Goal: Task Accomplishment & Management: Manage account settings

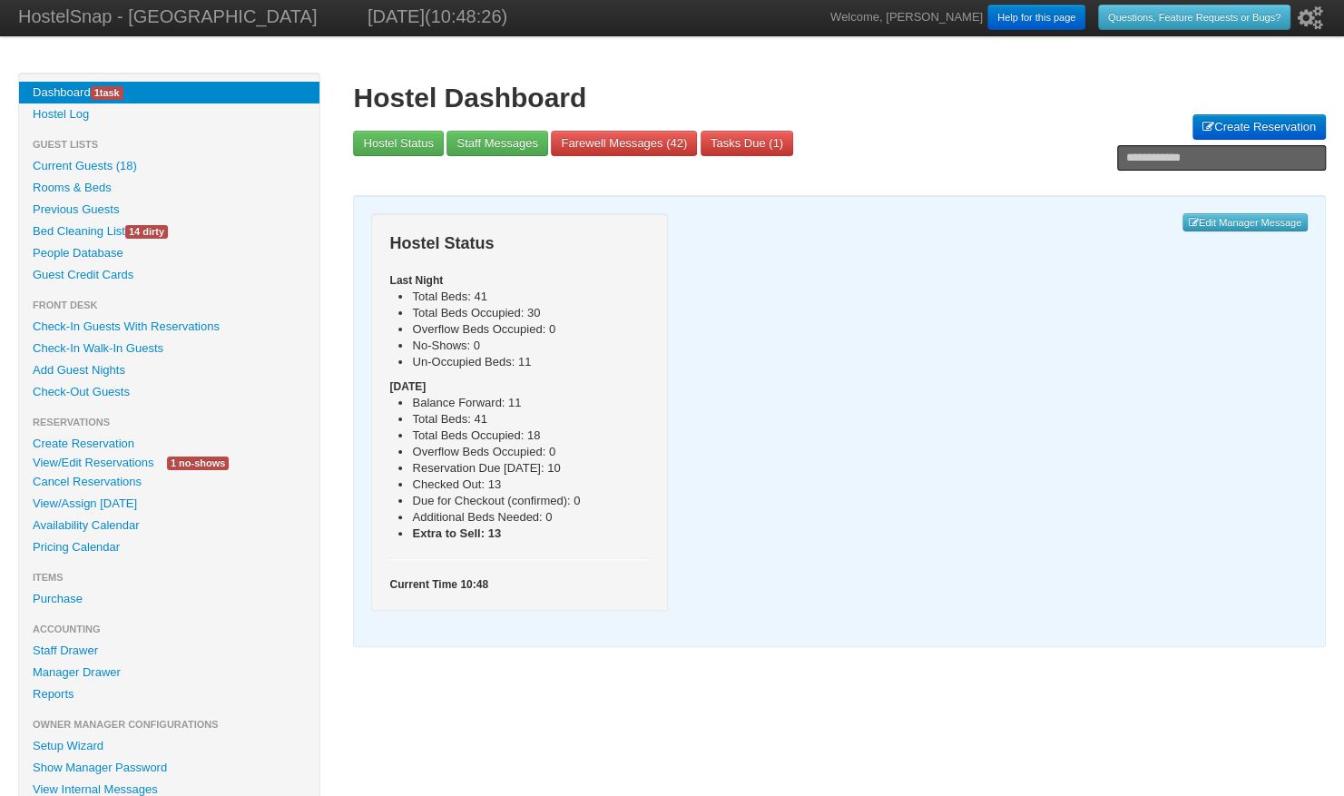
click at [56, 523] on link "Availability Calendar" at bounding box center [169, 526] width 300 height 22
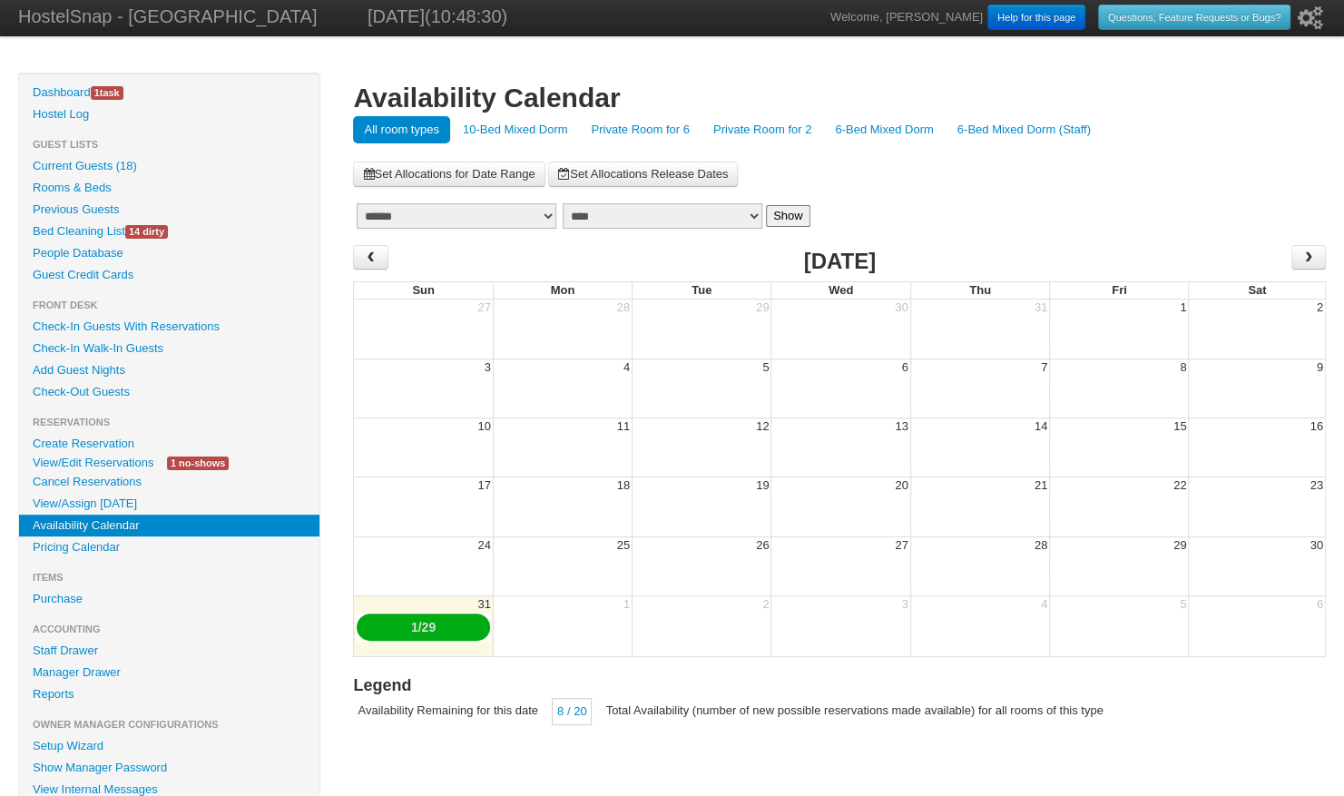
click at [678, 130] on link "Private Room for 6" at bounding box center [640, 129] width 120 height 27
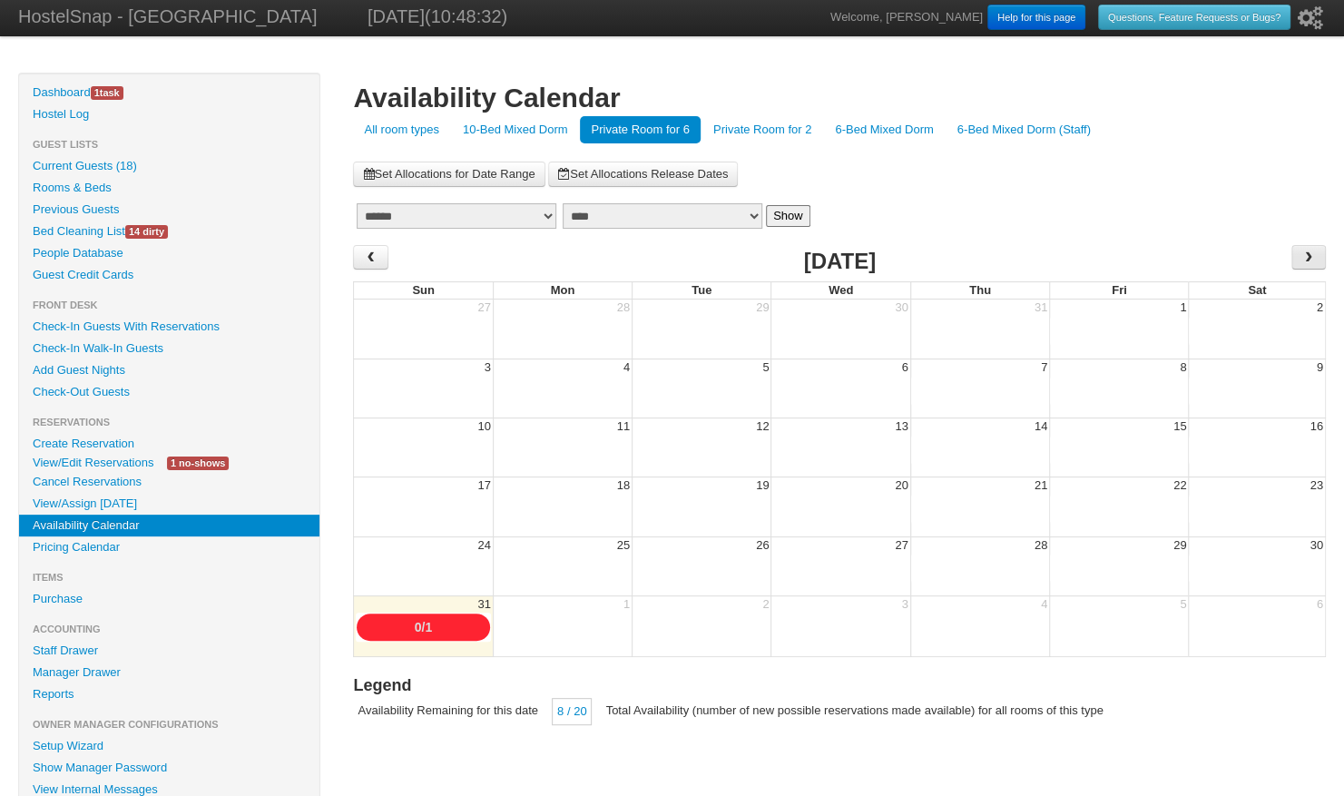
click at [1308, 252] on span "›" at bounding box center [1309, 256] width 15 height 27
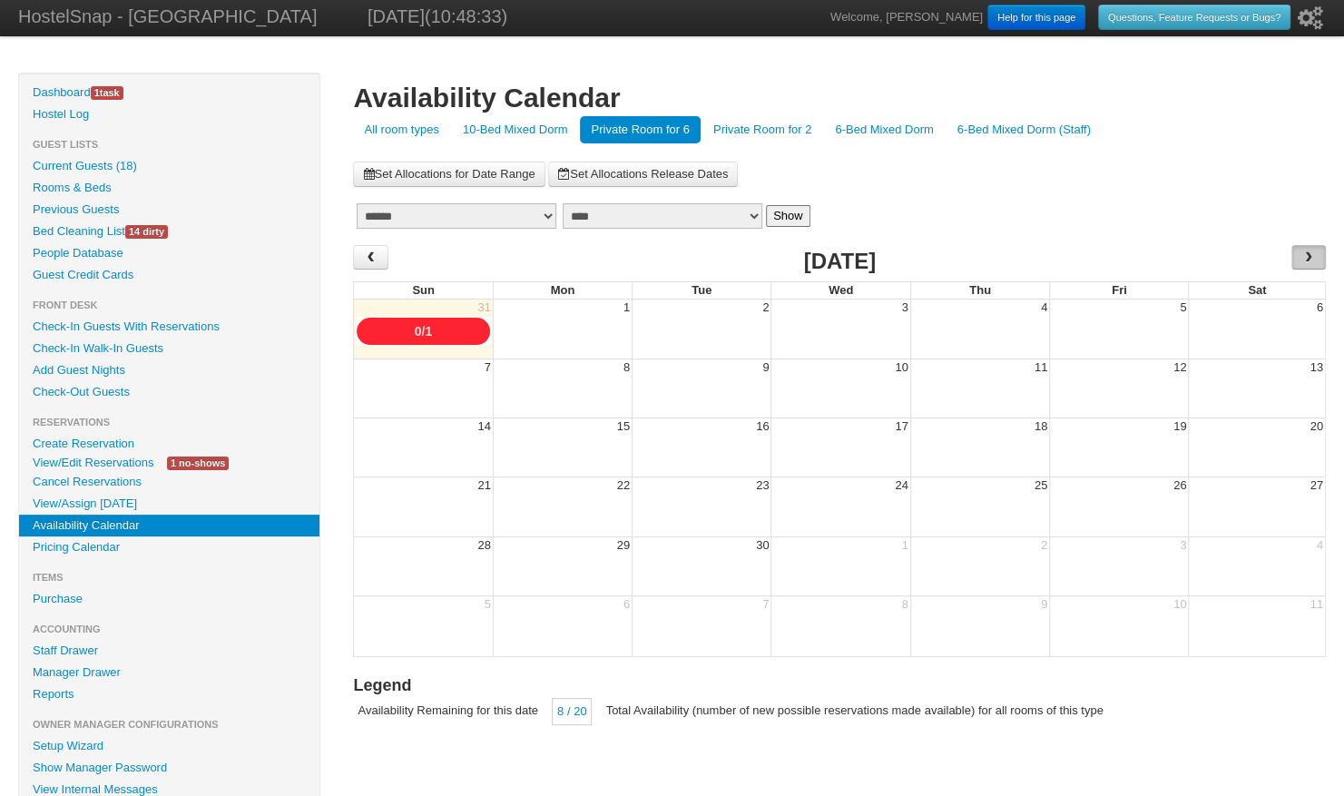
click at [1308, 252] on span "›" at bounding box center [1309, 256] width 15 height 27
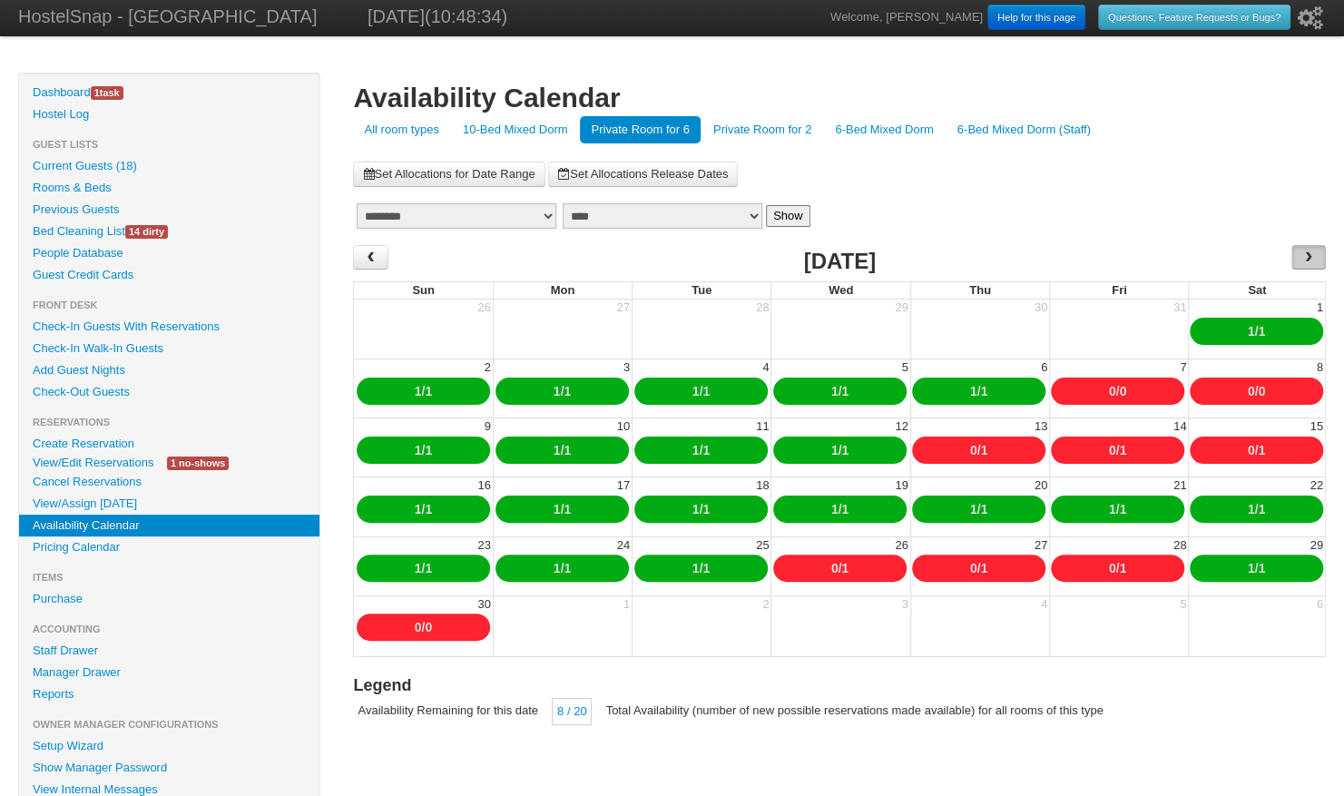
click at [1308, 252] on span "›" at bounding box center [1309, 256] width 15 height 27
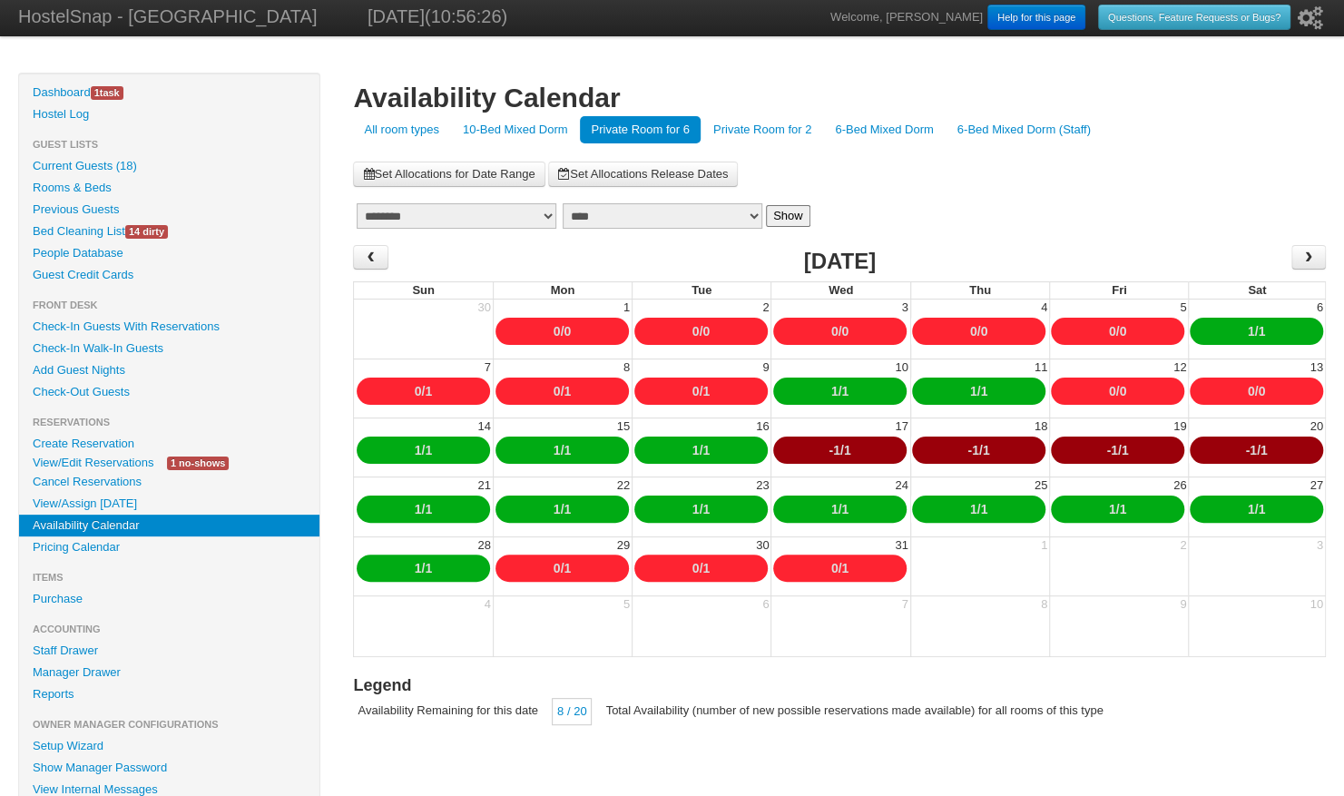
click at [830, 445] on link "-1" at bounding box center [834, 450] width 11 height 15
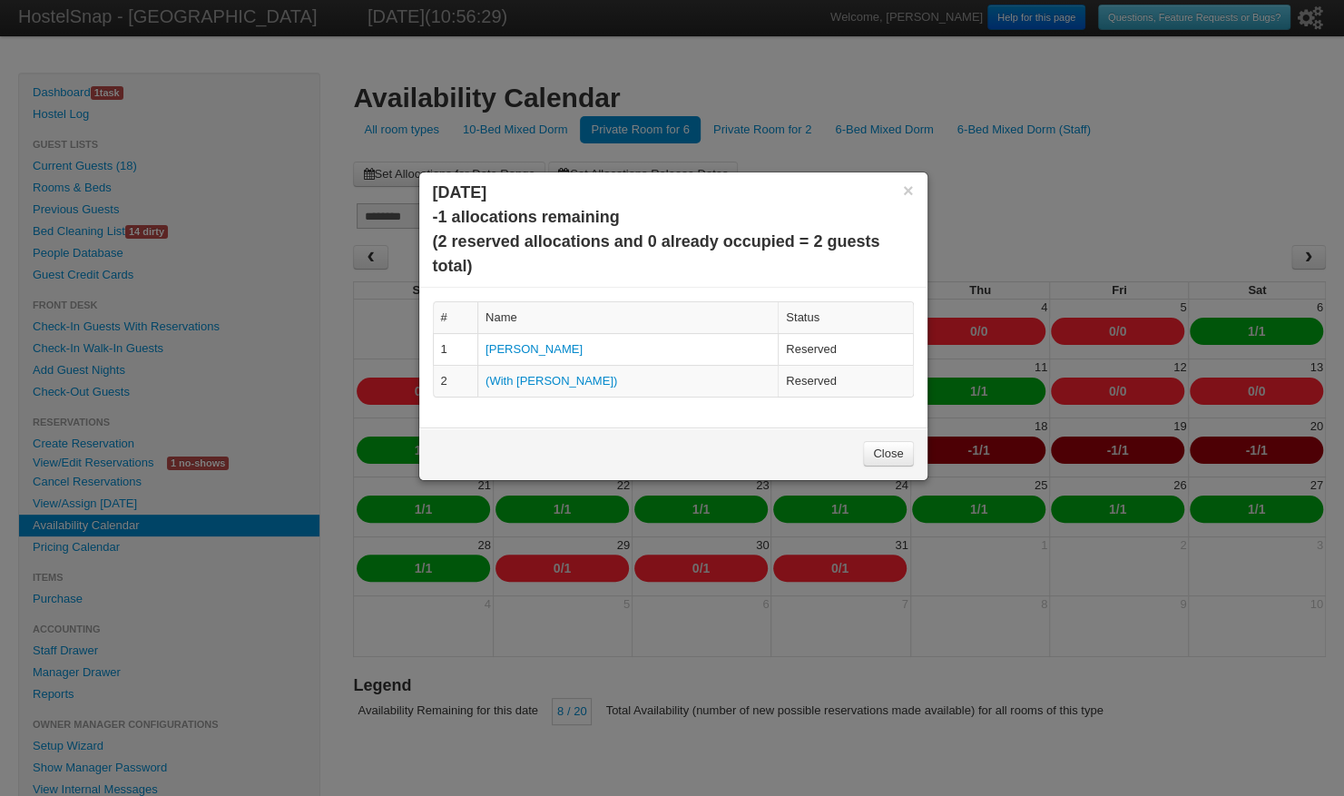
click at [536, 351] on link "Jeremy Bunda" at bounding box center [534, 349] width 97 height 14
click at [529, 345] on link "[PERSON_NAME]" at bounding box center [534, 349] width 97 height 14
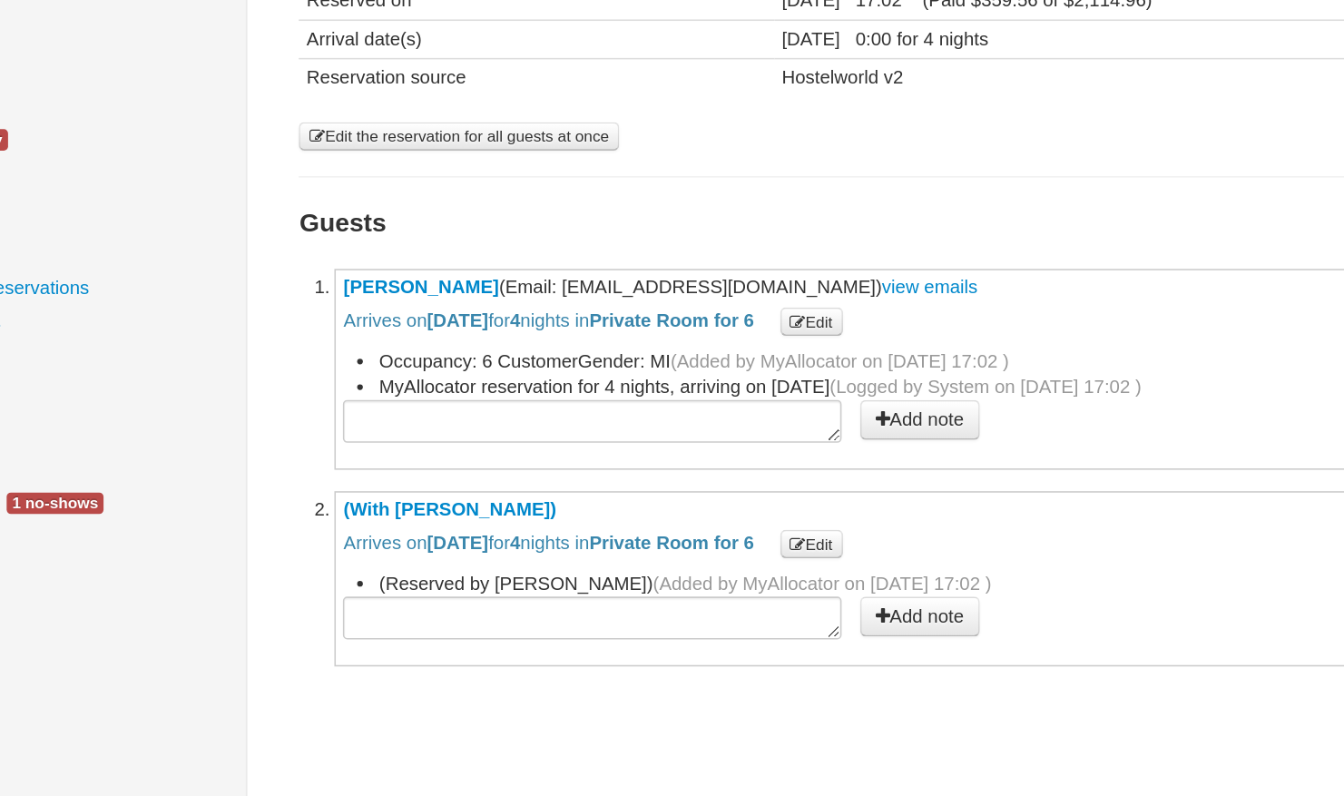
click at [417, 324] on link "Jeremy Bunda" at bounding box center [430, 326] width 99 height 14
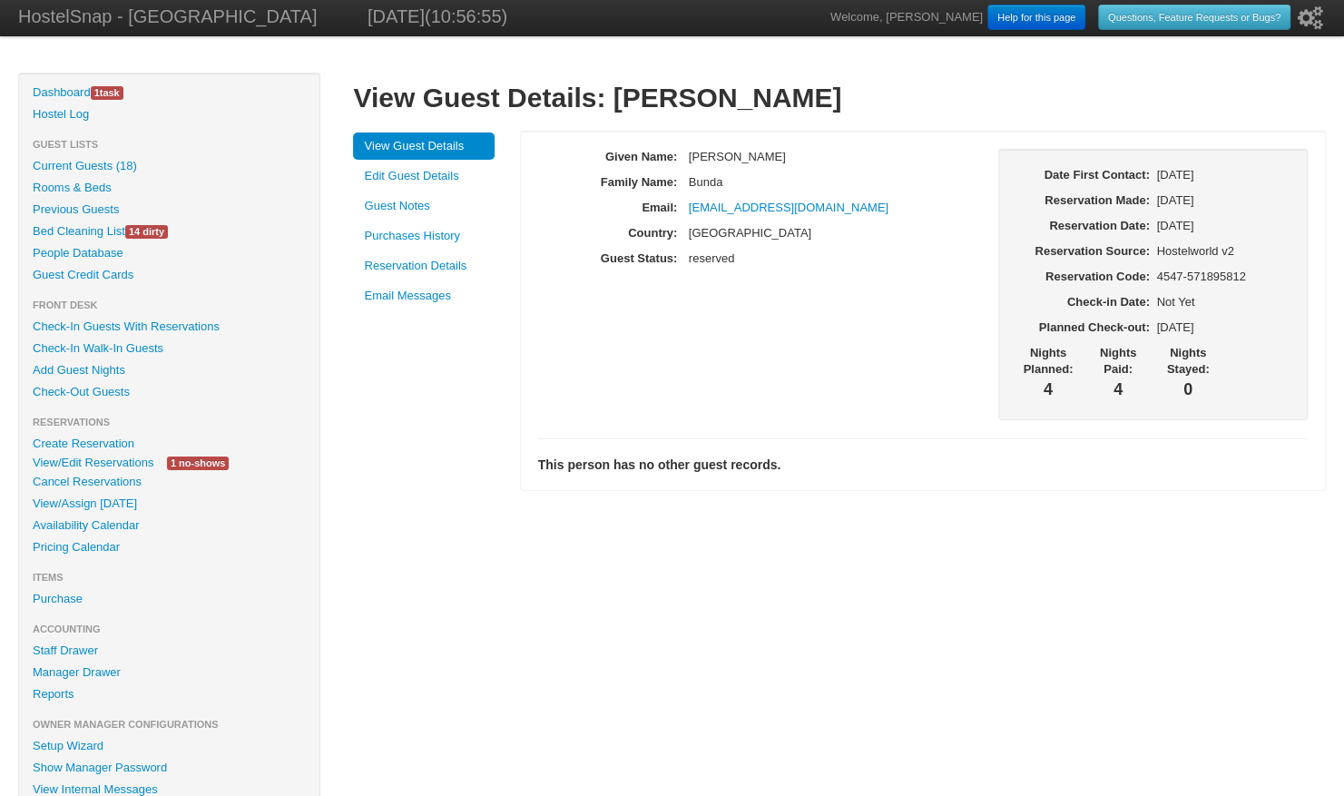
click at [123, 458] on link "View/Edit Reservations" at bounding box center [93, 462] width 148 height 19
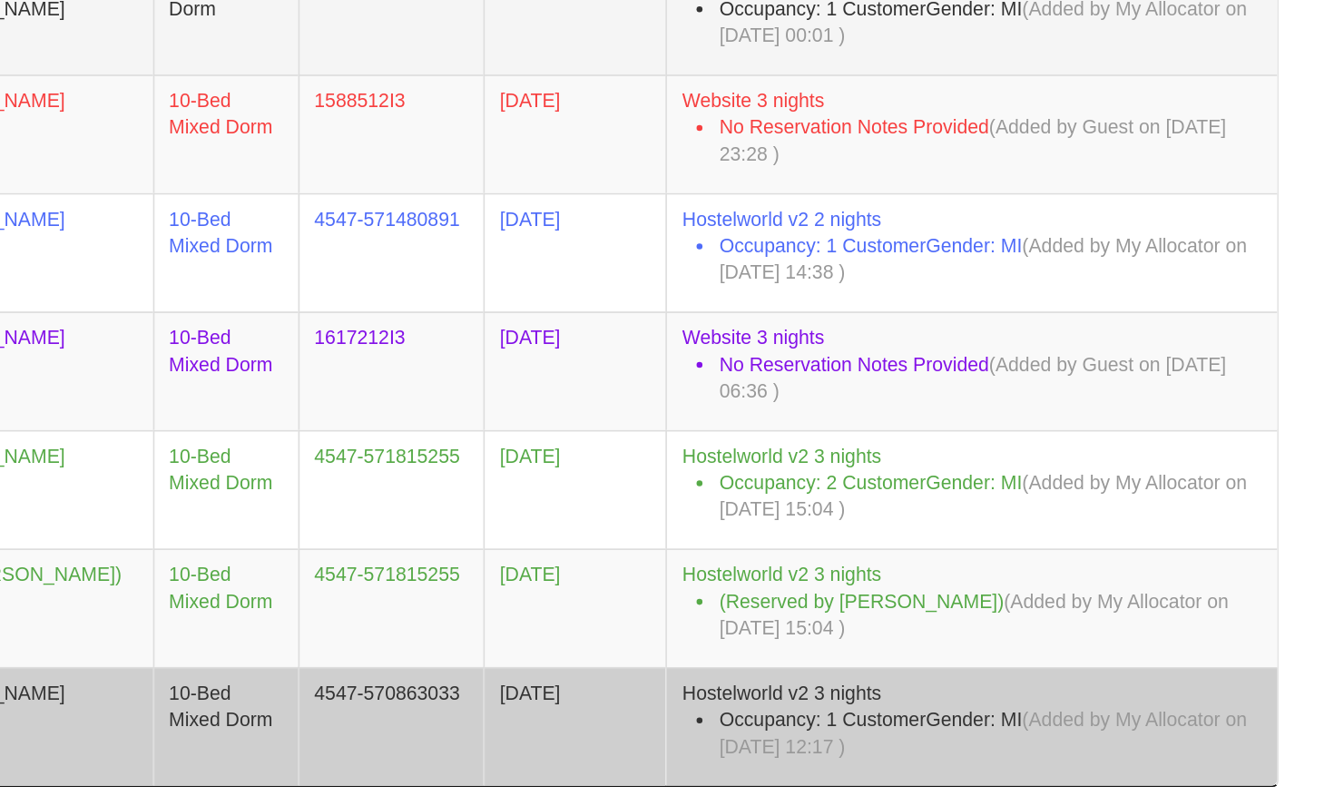
scroll to position [7183, 0]
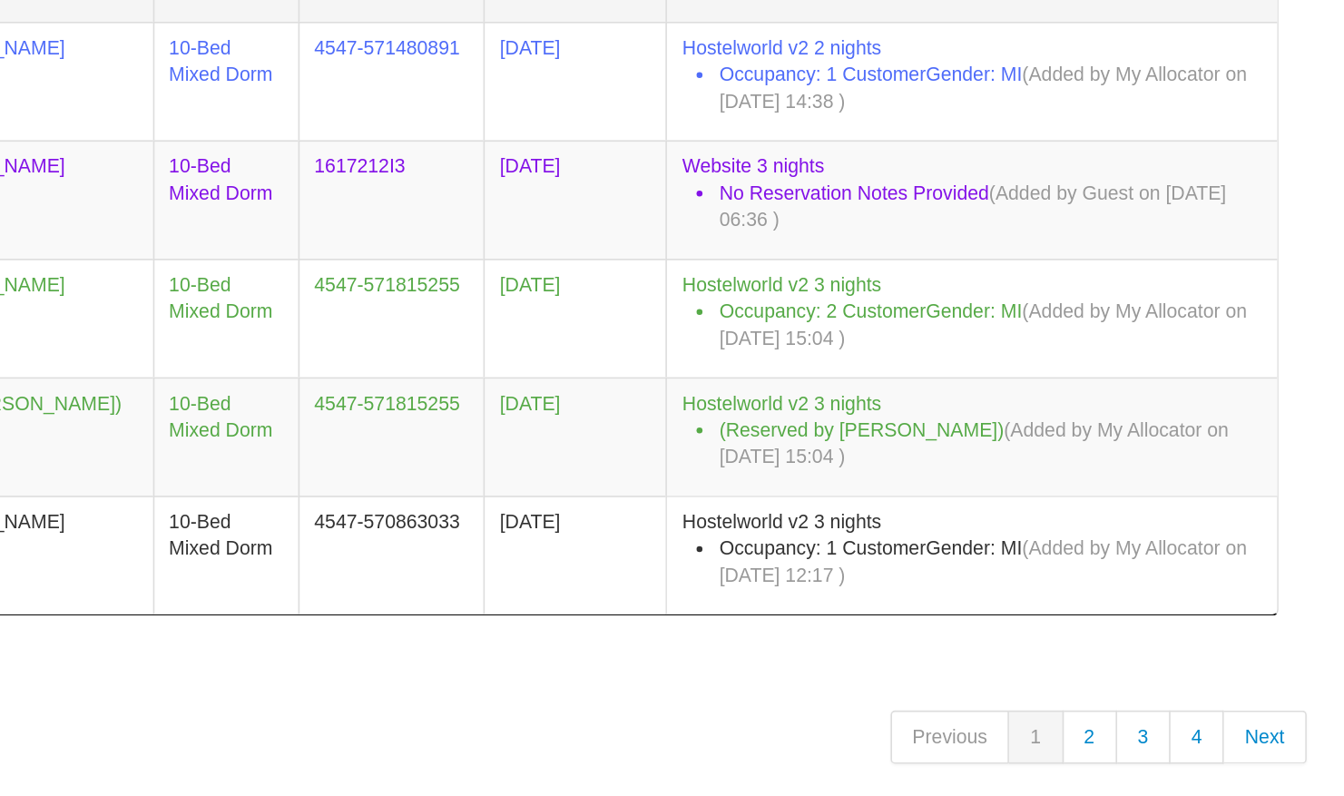
click at [1232, 743] on link "3" at bounding box center [1226, 759] width 33 height 33
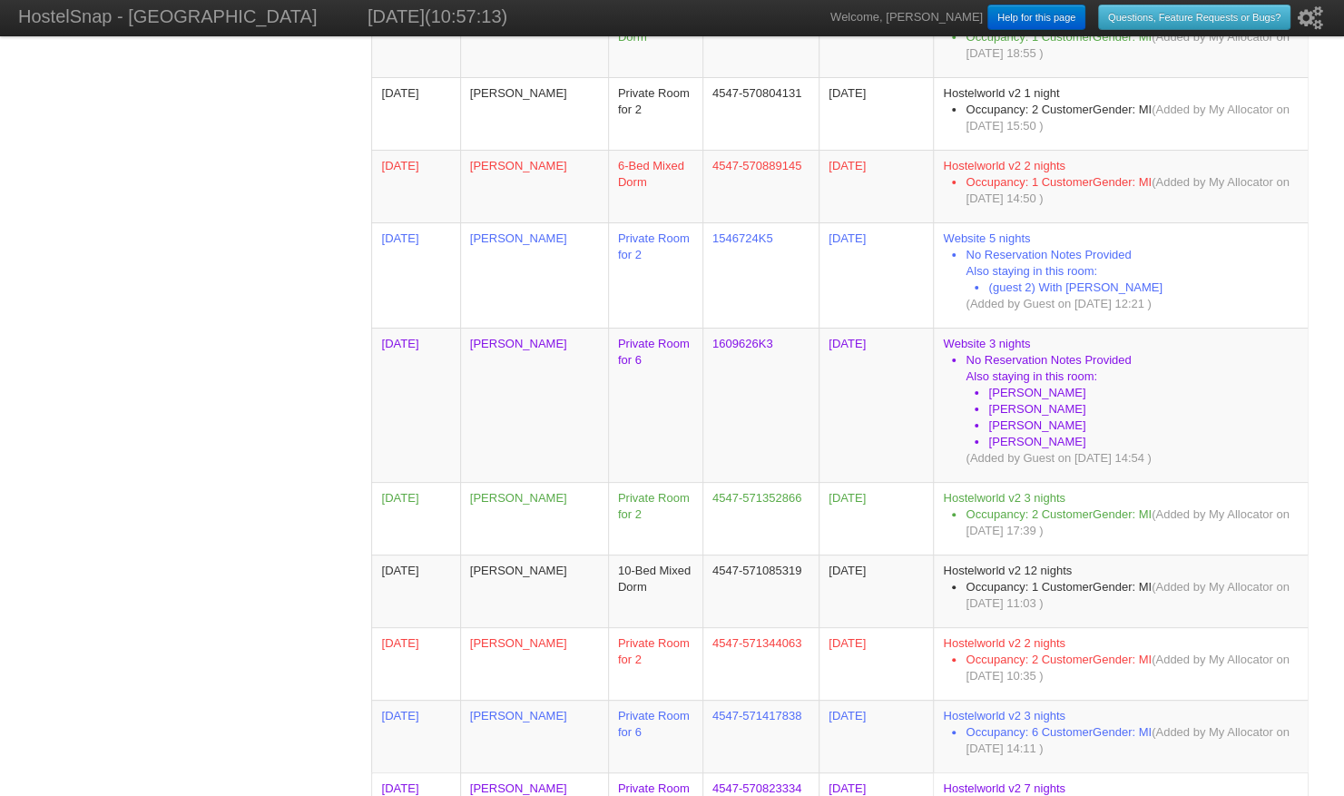
scroll to position [7348, 0]
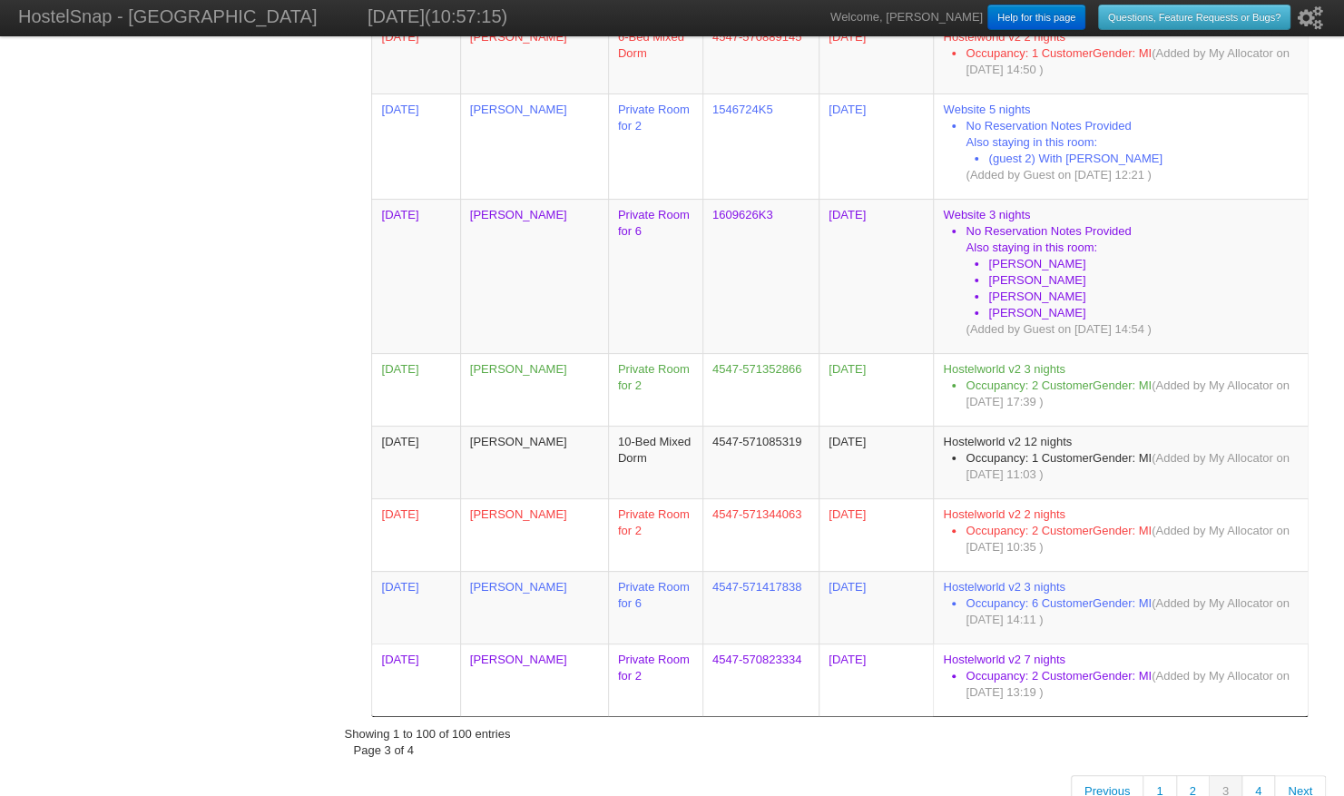
click at [1261, 775] on link "4" at bounding box center [1259, 791] width 33 height 33
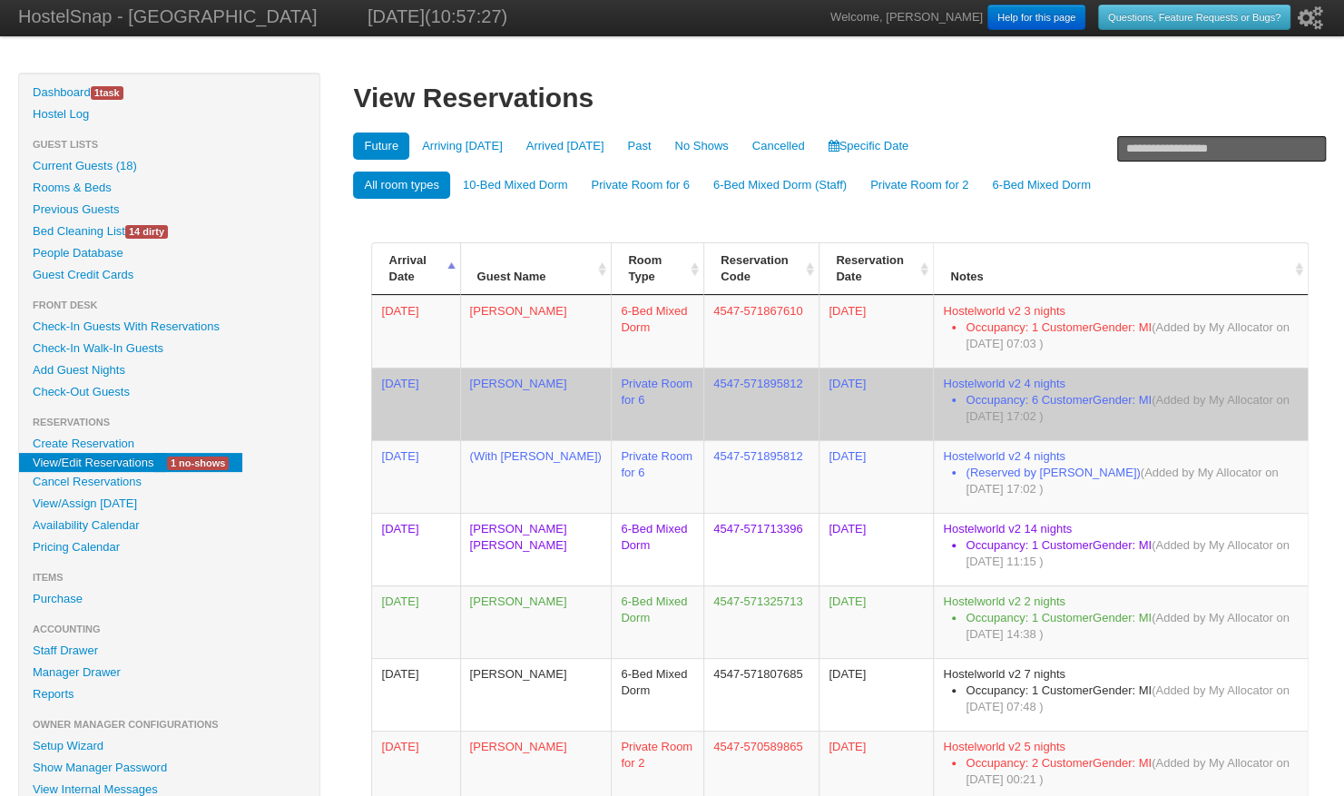
click at [497, 381] on td "[PERSON_NAME]" at bounding box center [536, 404] width 152 height 73
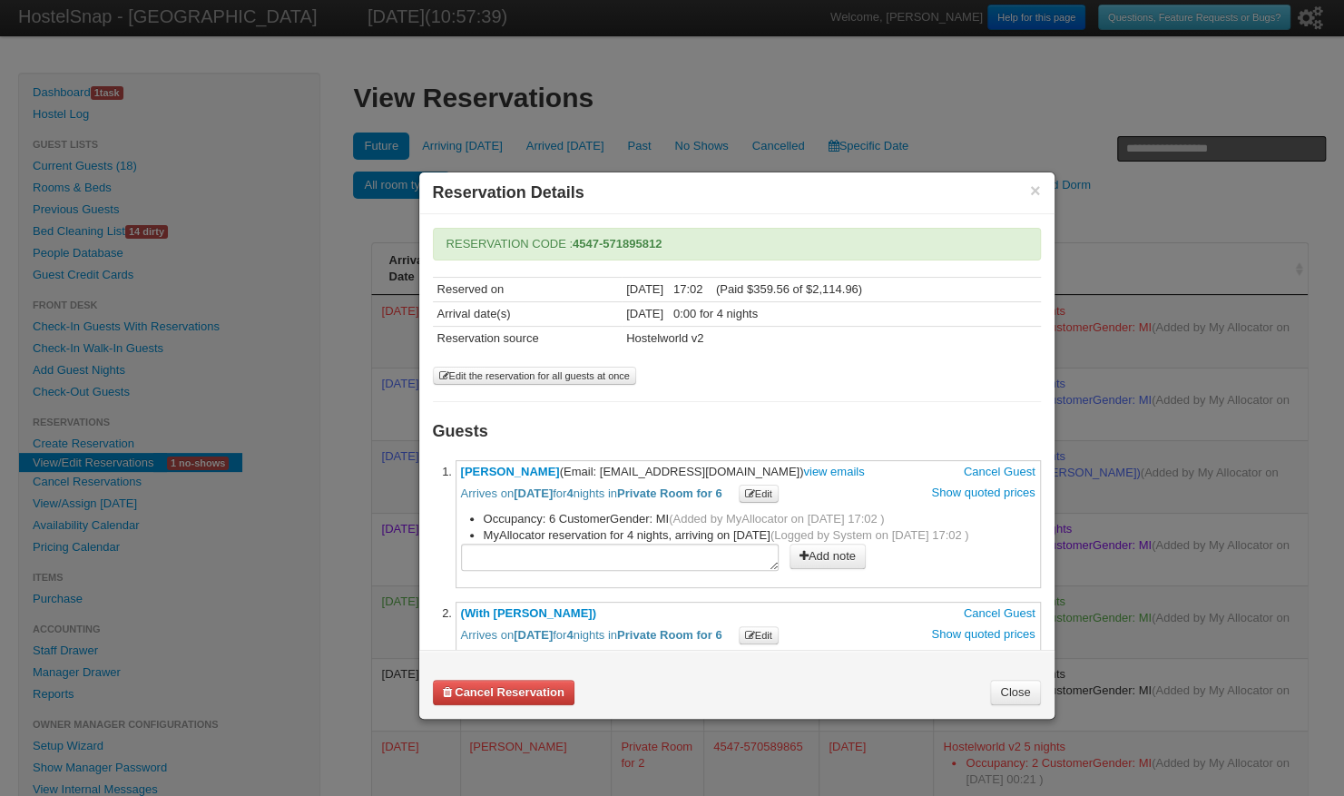
click at [487, 692] on b "Cancel Reservation" at bounding box center [510, 692] width 110 height 14
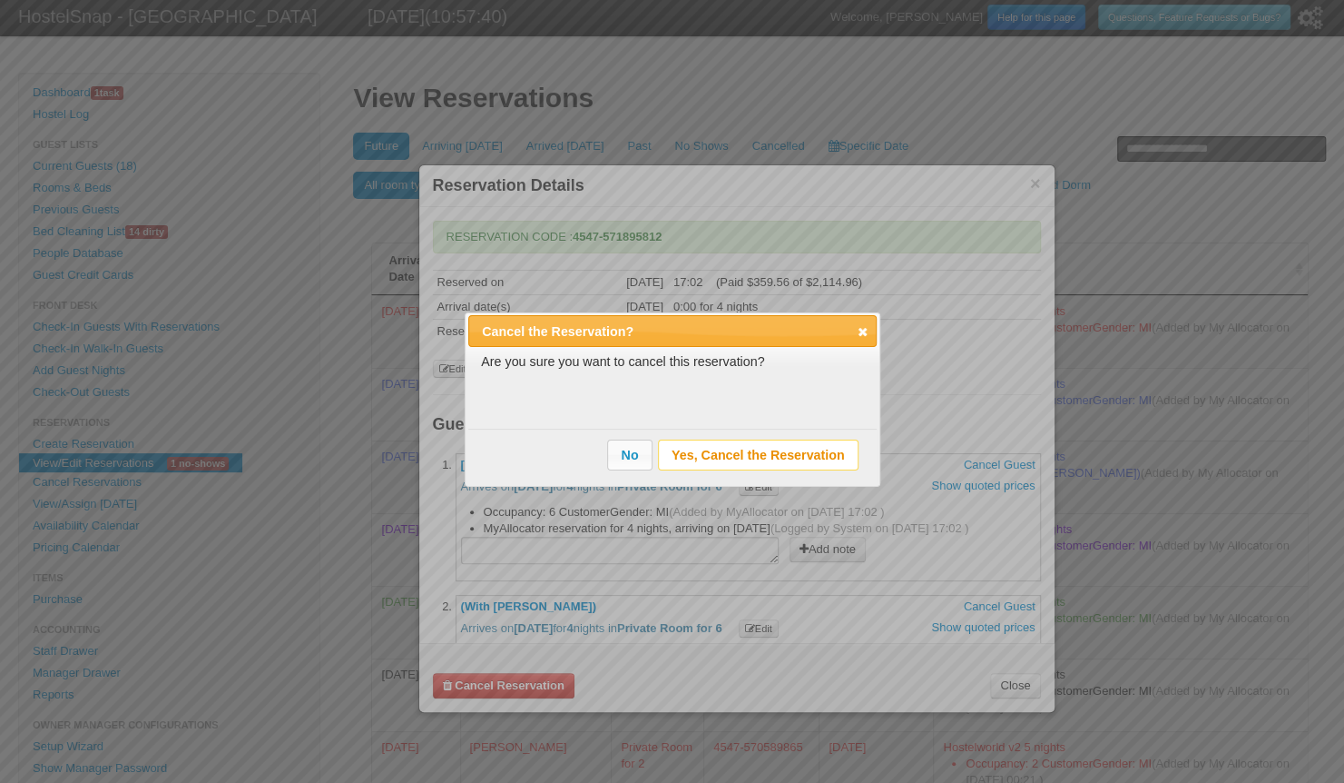
click at [697, 449] on span "Yes, Cancel the Reservation" at bounding box center [758, 454] width 199 height 28
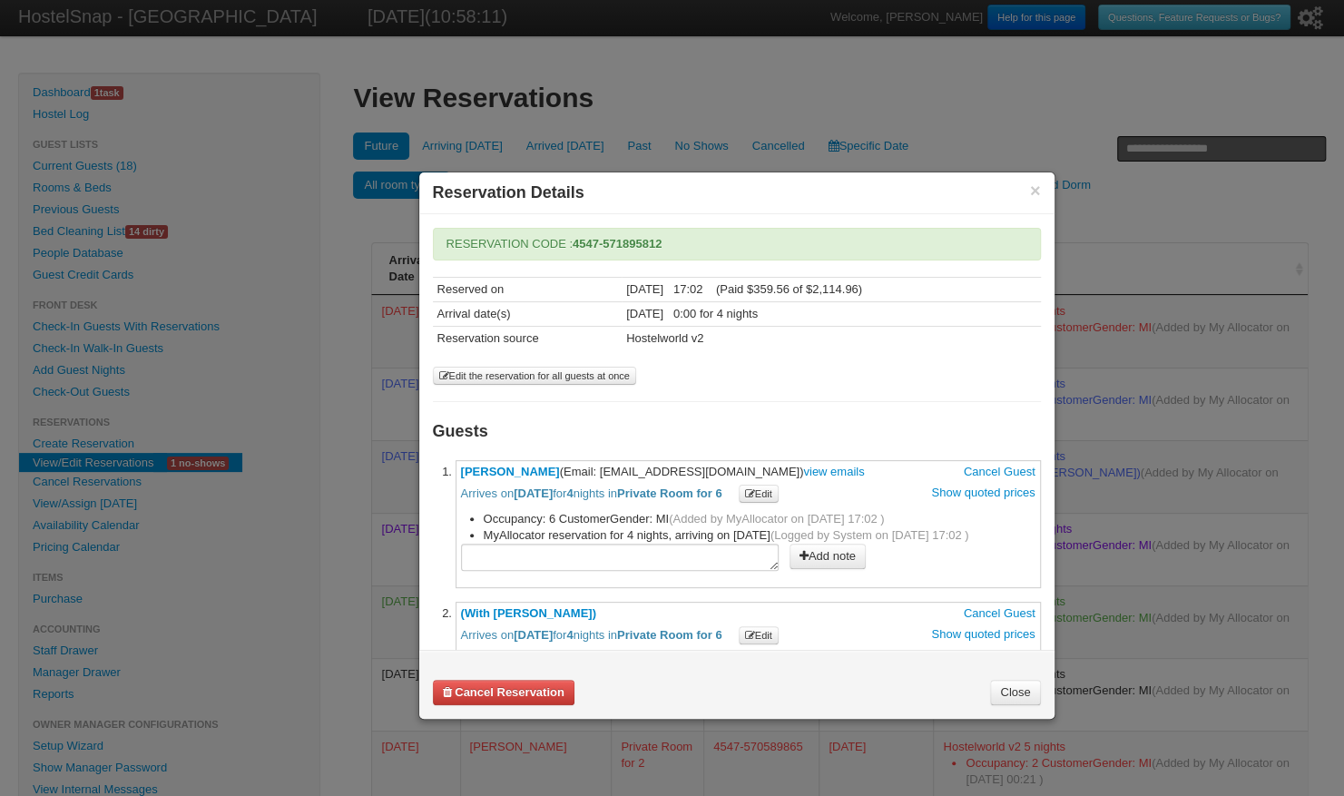
click at [1026, 697] on link "Close" at bounding box center [1015, 692] width 50 height 25
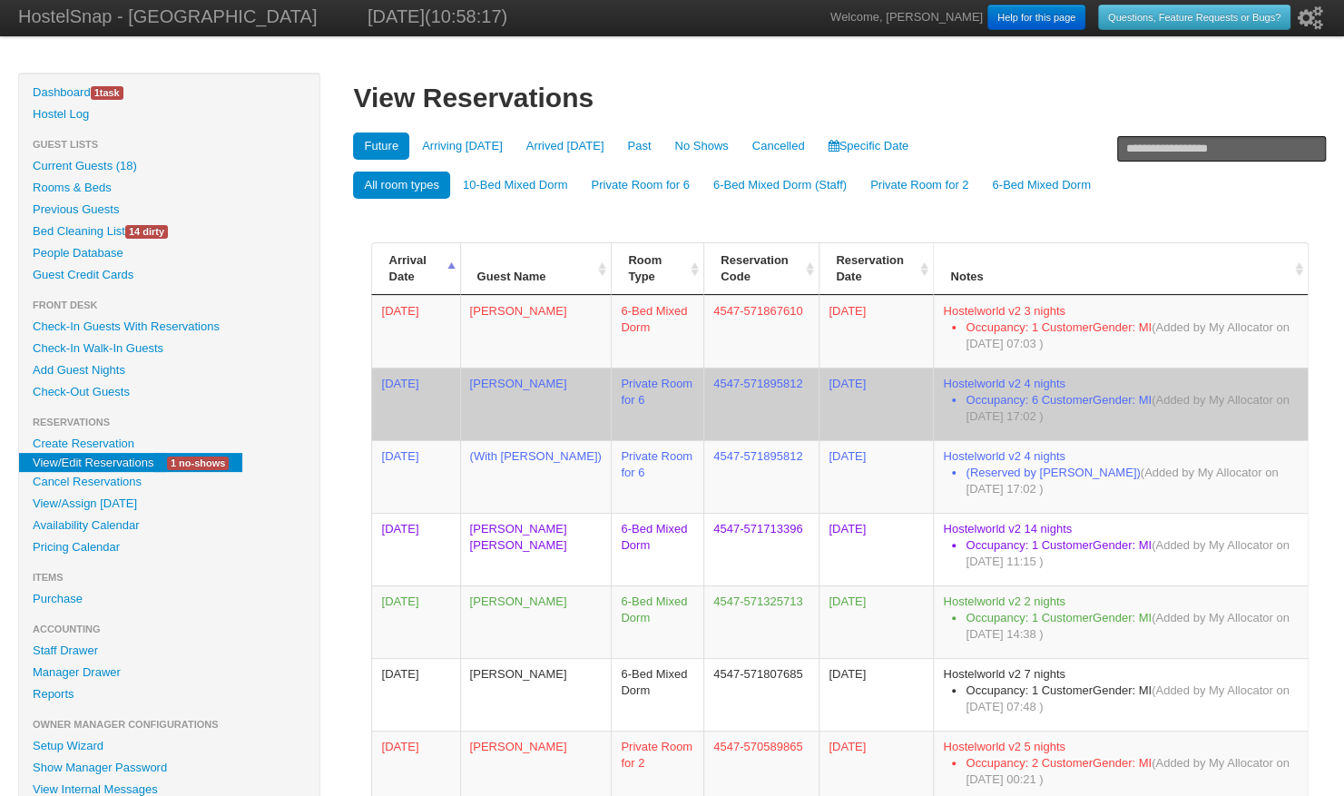
click at [496, 374] on td "[PERSON_NAME]" at bounding box center [536, 404] width 152 height 73
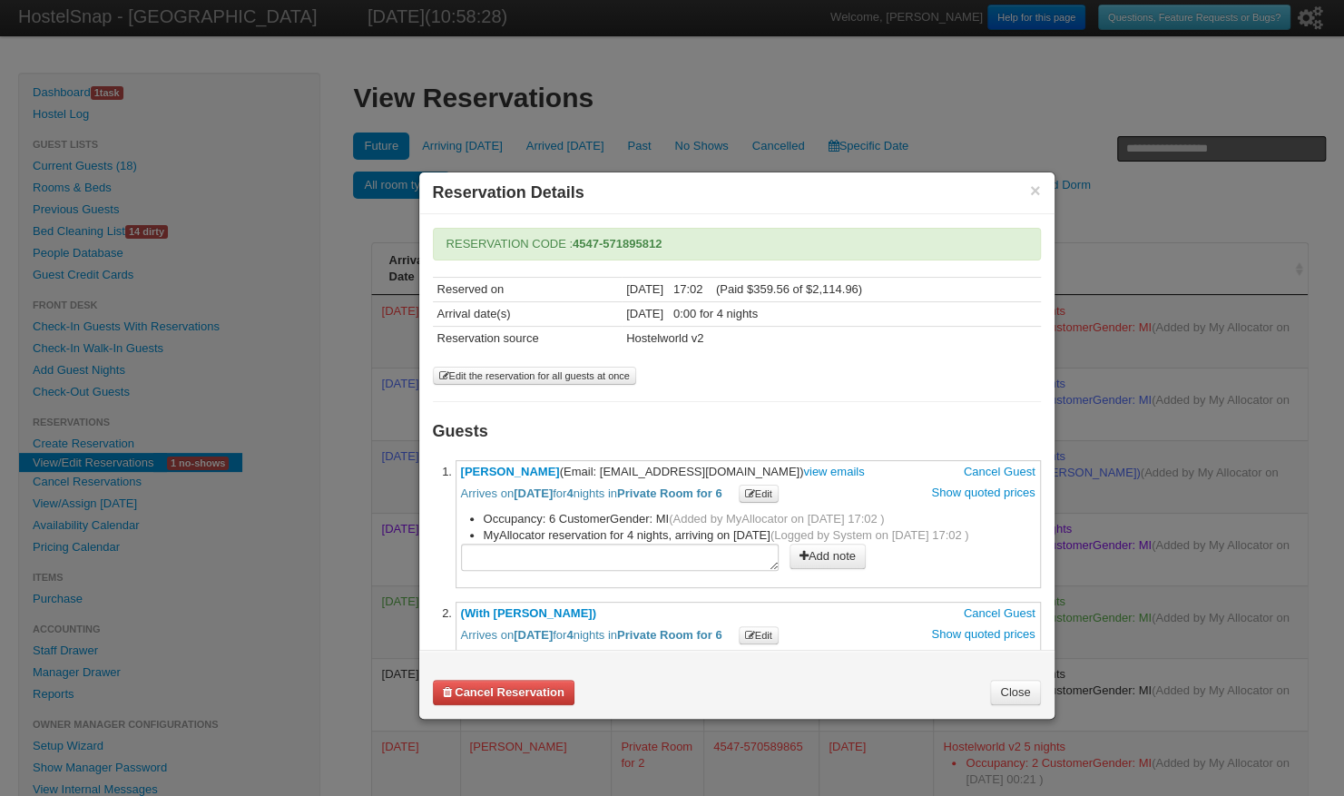
drag, startPoint x: 1050, startPoint y: 713, endPoint x: 1151, endPoint y: 768, distance: 115.0
click at [1151, 768] on body "X Hide Reset Data Tool Hiding the reset data tool will show you what HostelSnap…" at bounding box center [672, 797] width 1344 height 1594
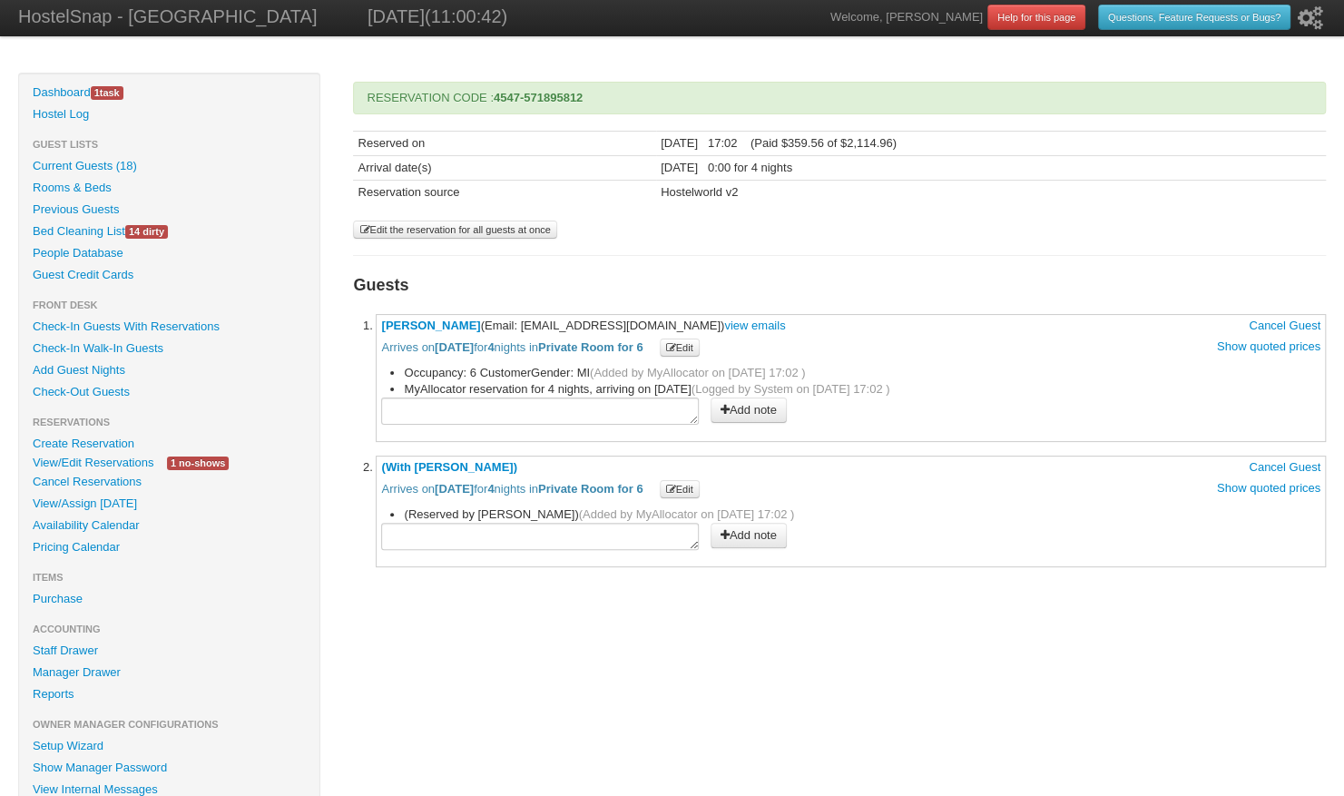
click at [441, 319] on link "[PERSON_NAME]" at bounding box center [430, 326] width 99 height 14
